Goal: Information Seeking & Learning: Find specific fact

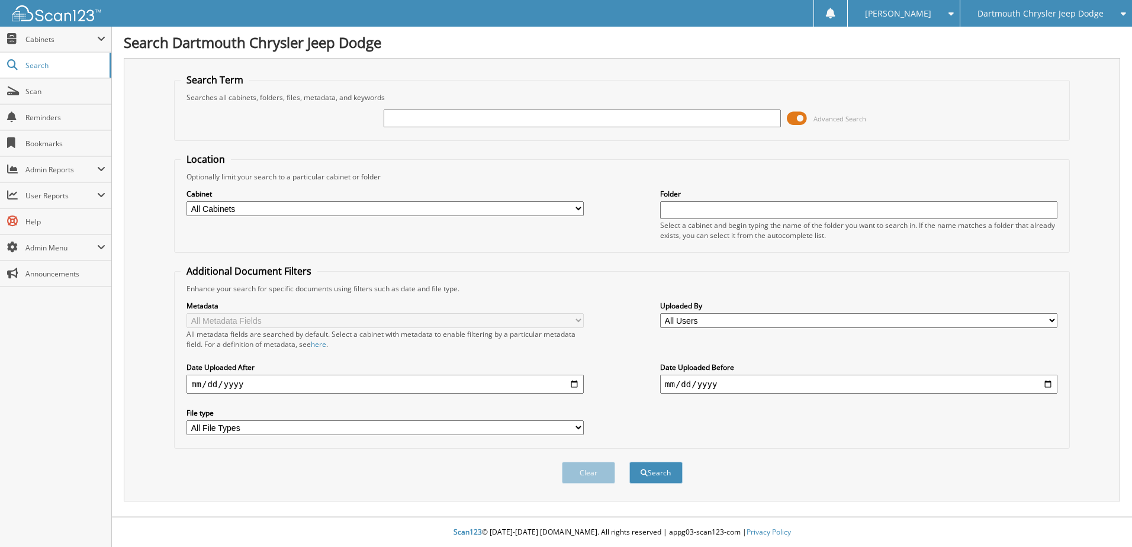
click at [740, 115] on input "text" at bounding box center [582, 119] width 397 height 18
type input "507894"
click at [791, 118] on span at bounding box center [797, 119] width 20 height 18
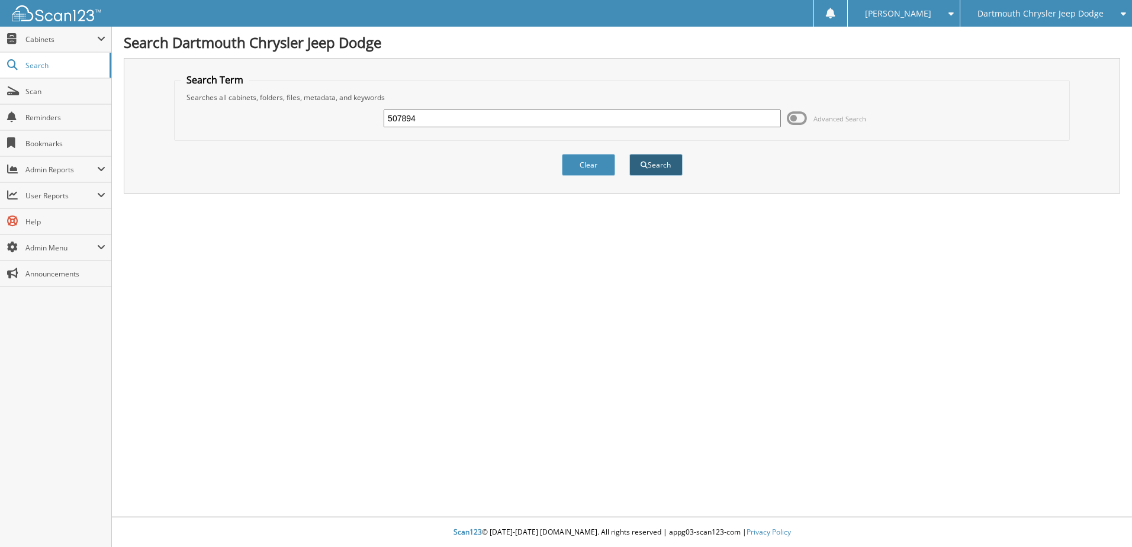
click at [648, 164] on button "Search" at bounding box center [655, 165] width 53 height 22
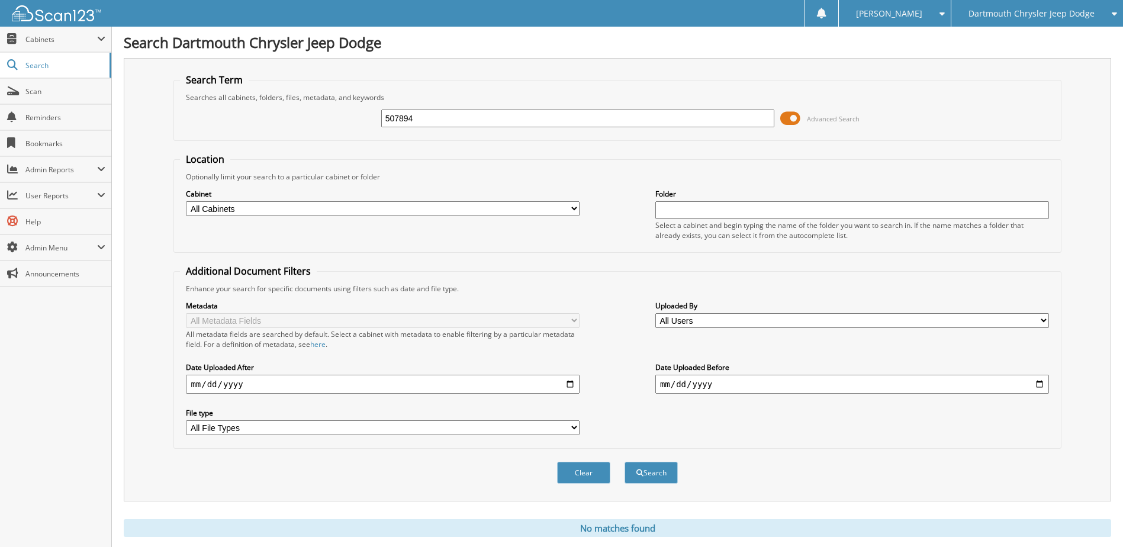
click at [784, 120] on span at bounding box center [790, 119] width 20 height 18
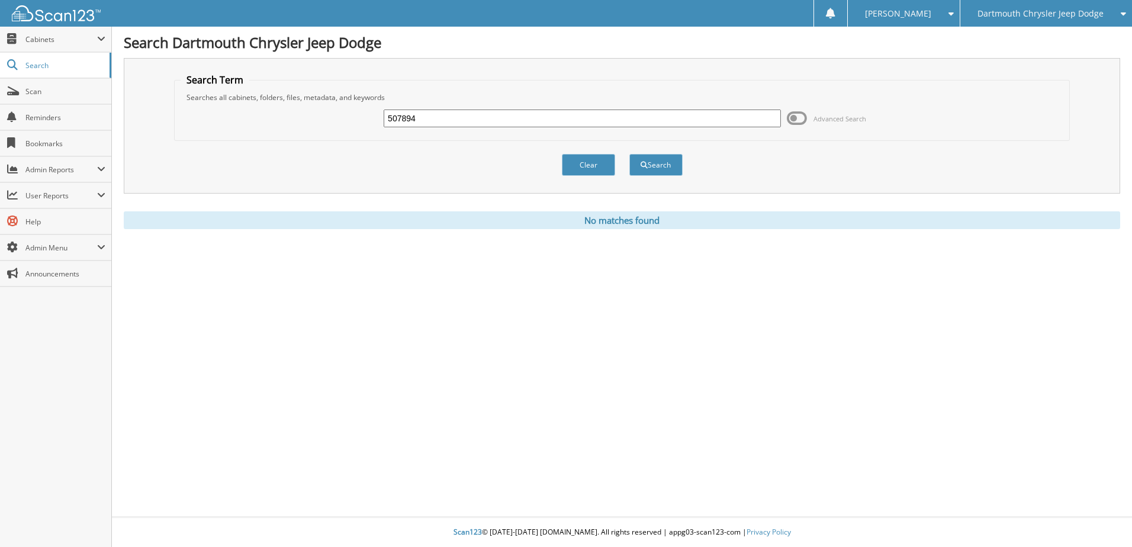
click at [784, 120] on div "507894 Advanced Search" at bounding box center [622, 118] width 883 height 32
